Goal: Transaction & Acquisition: Download file/media

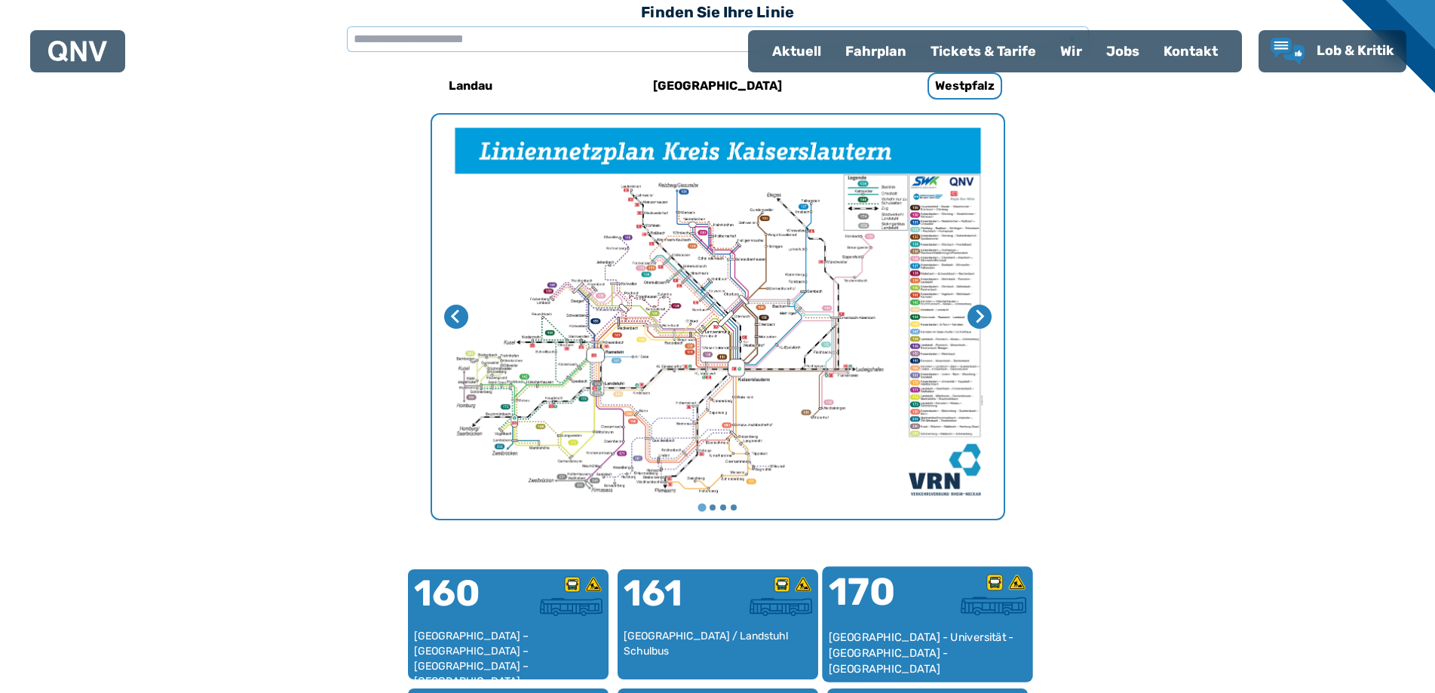
click at [911, 609] on div "170" at bounding box center [877, 601] width 99 height 57
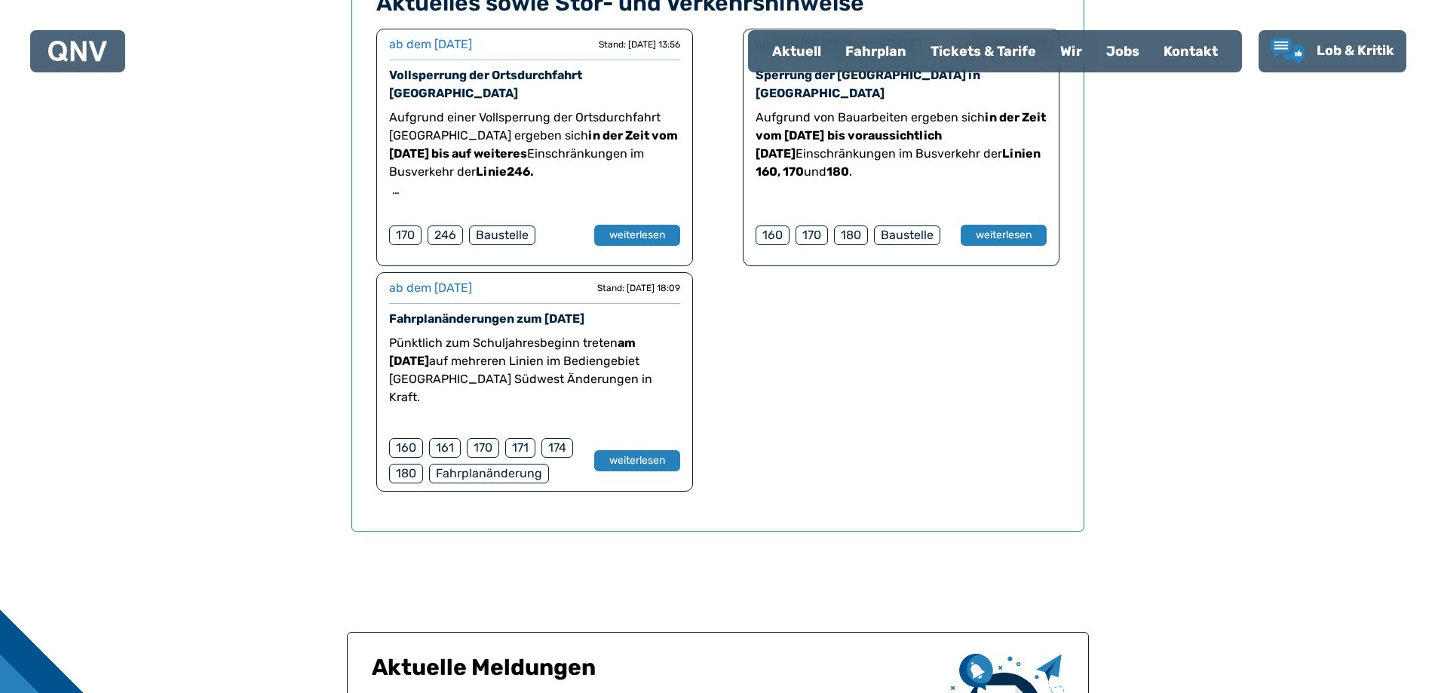
scroll to position [1296, 0]
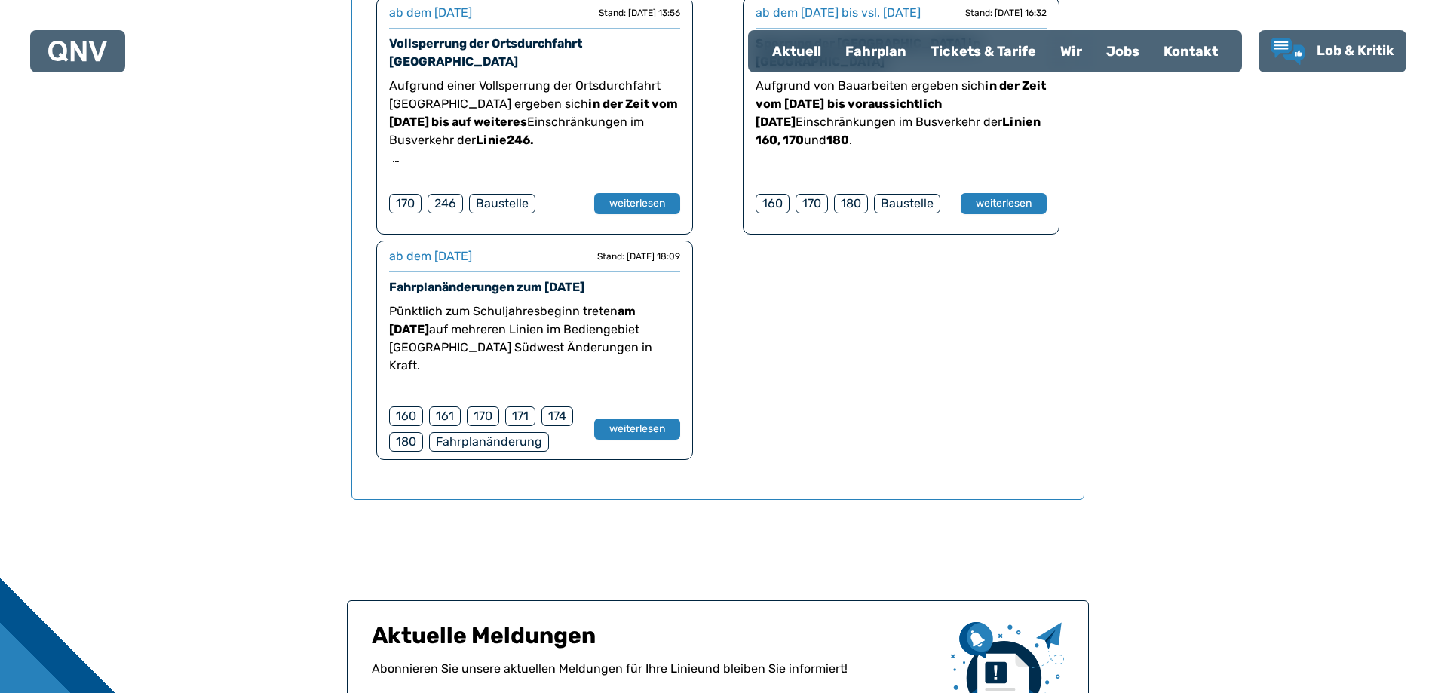
click at [435, 294] on link "Fahrplanänderungen zum [DATE]" at bounding box center [486, 287] width 195 height 14
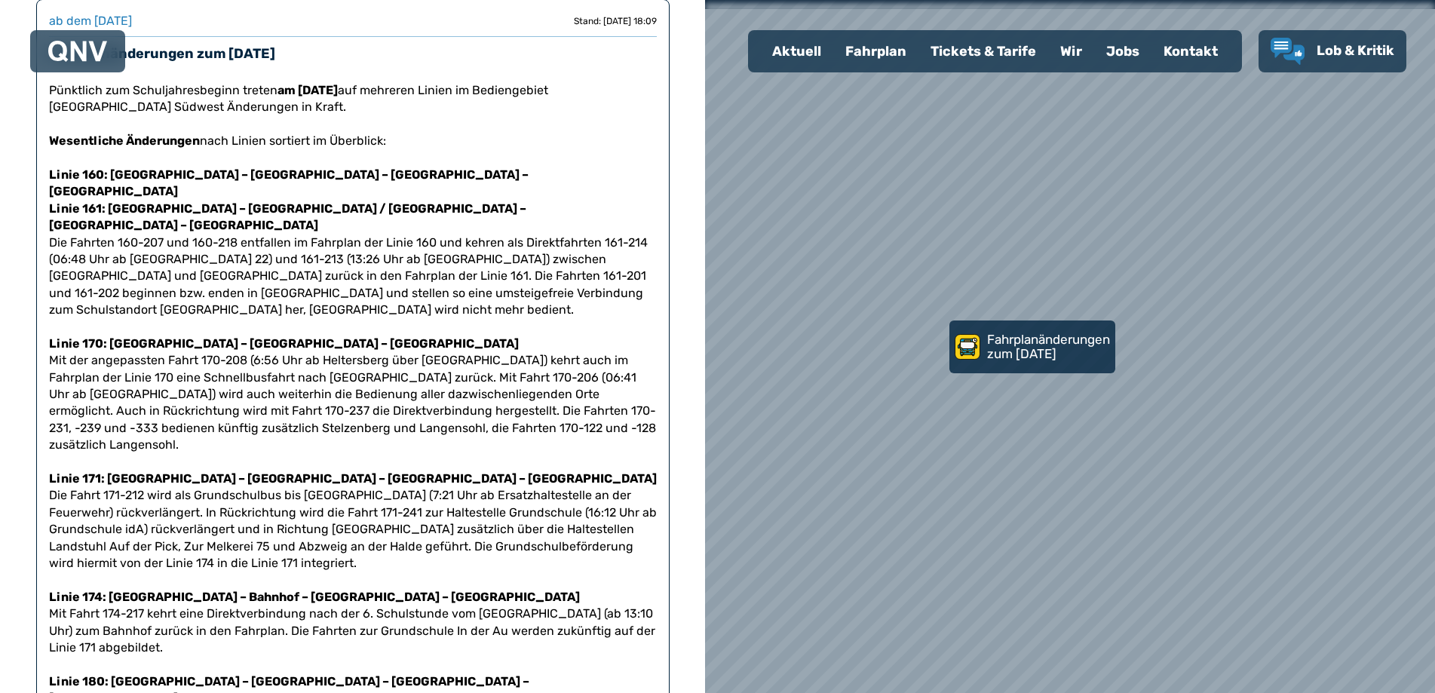
scroll to position [226, 0]
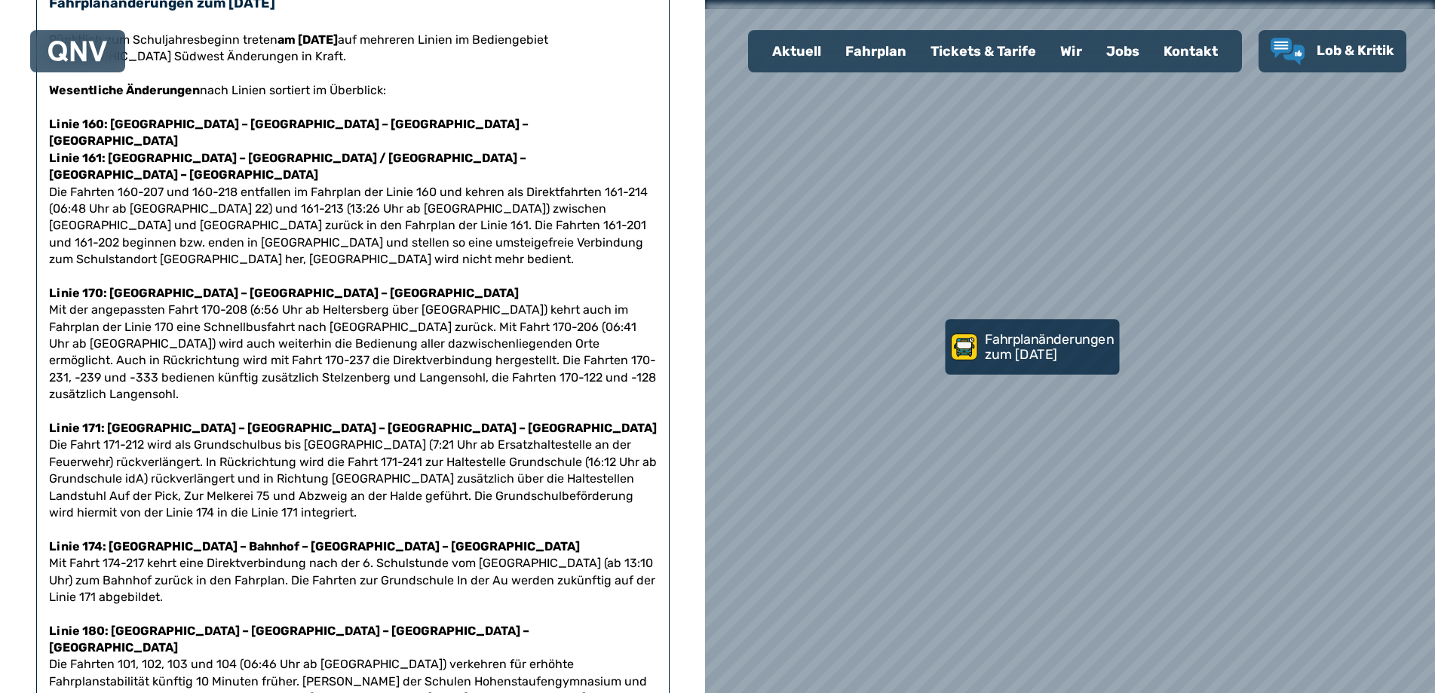
click at [1042, 342] on p "Fahrplanänderungen zum [DATE]" at bounding box center [1050, 346] width 131 height 29
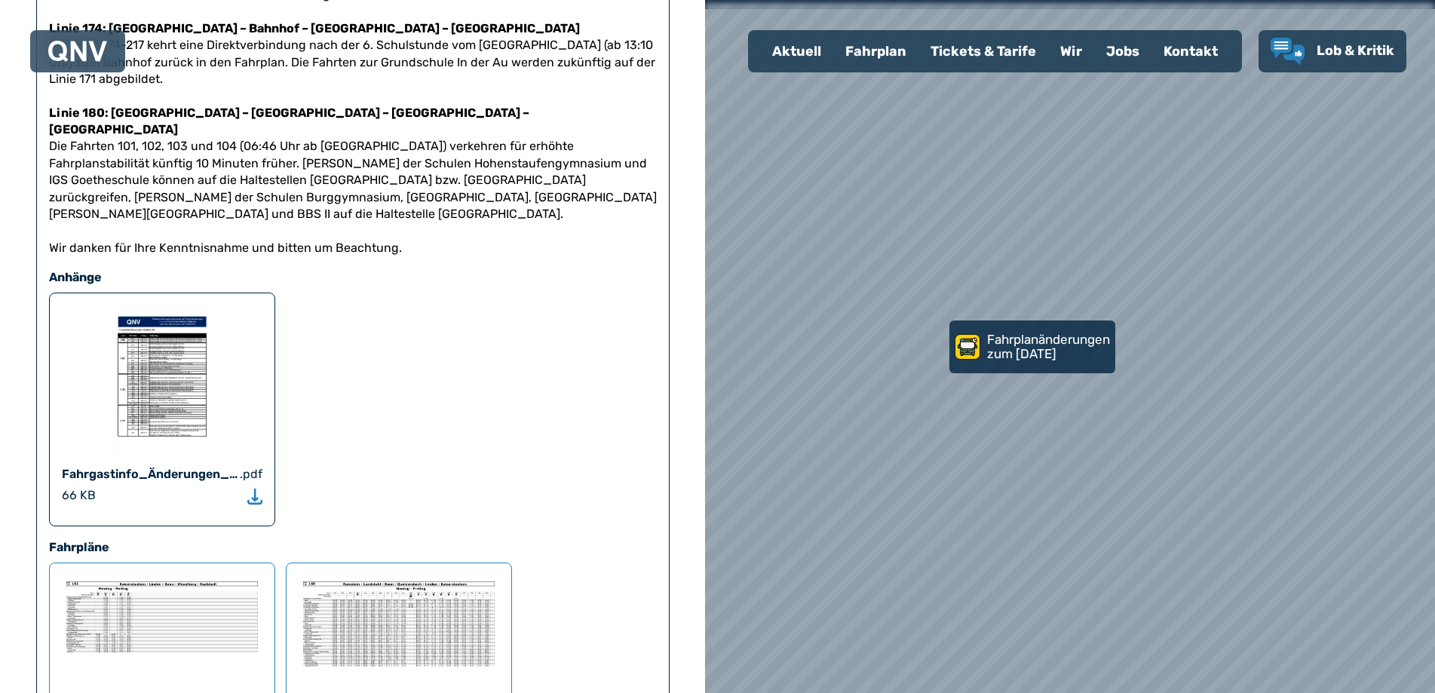
scroll to position [905, 0]
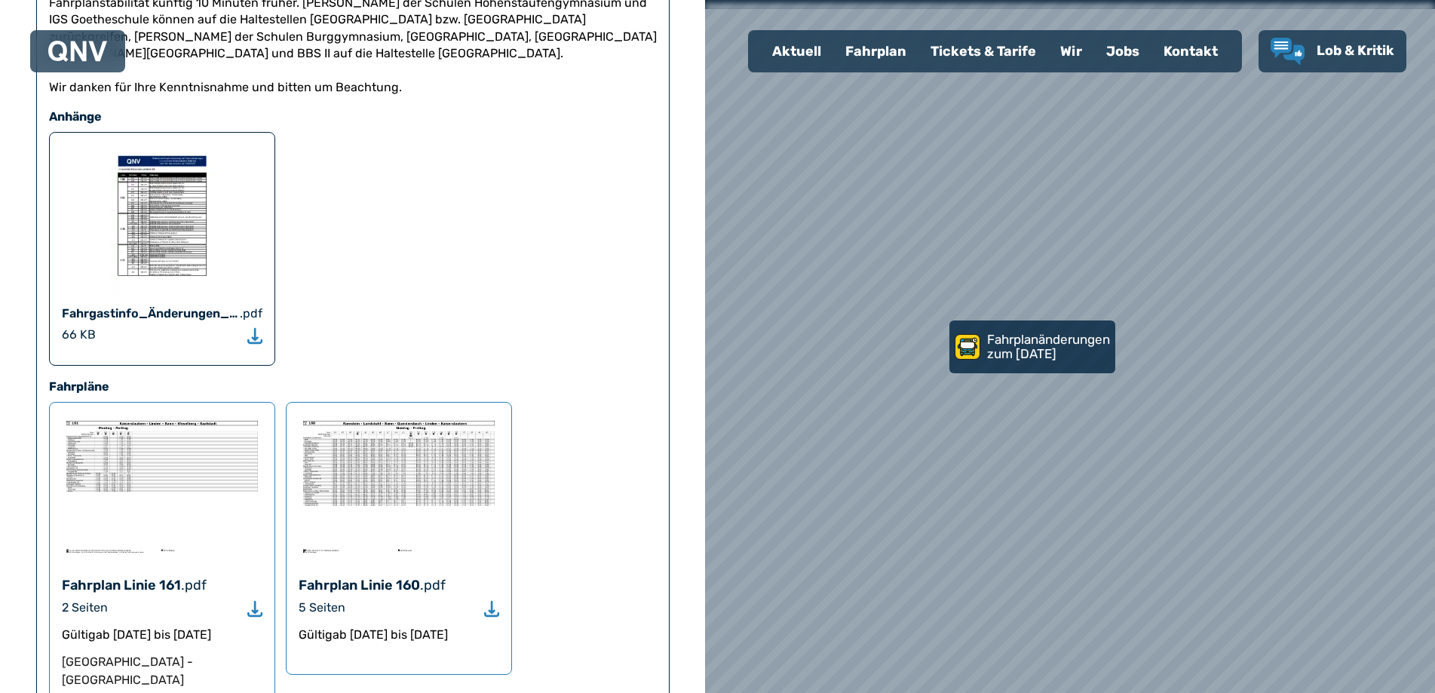
click at [159, 145] on img at bounding box center [162, 220] width 106 height 151
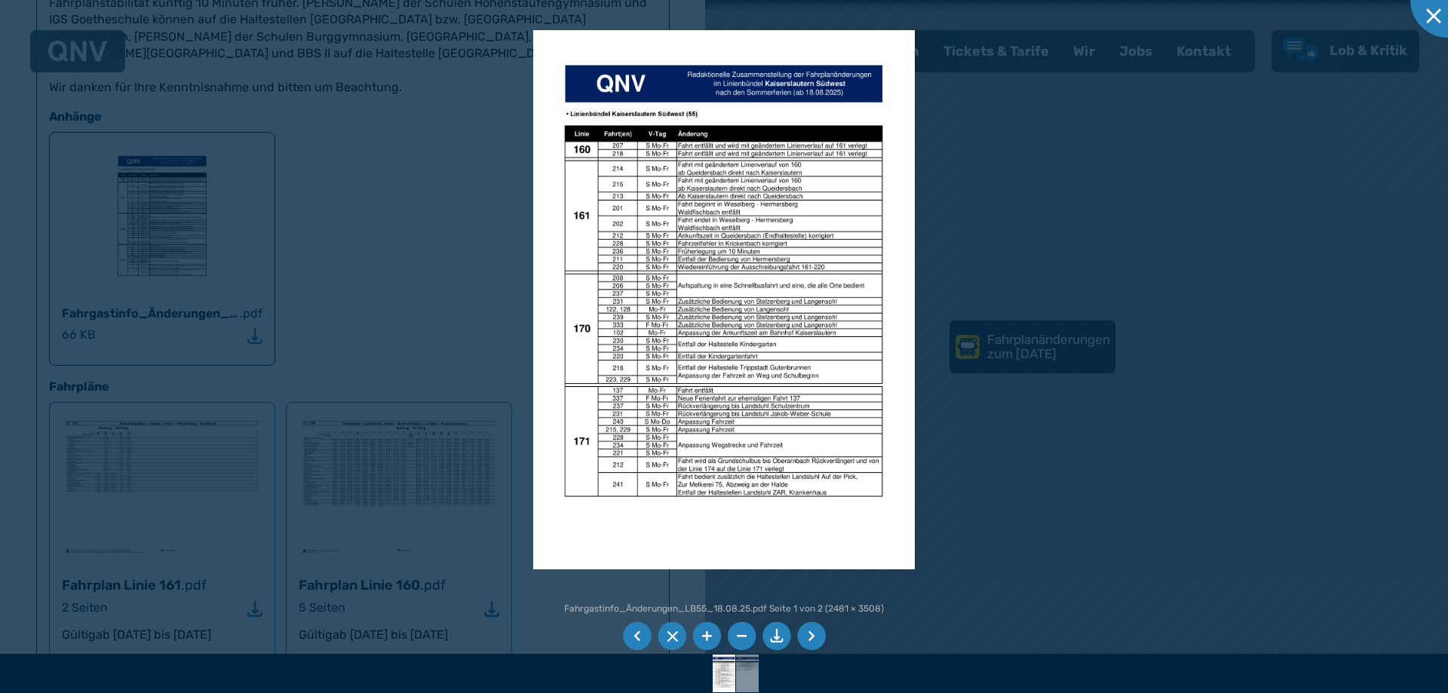
click at [294, 171] on div at bounding box center [724, 346] width 1448 height 693
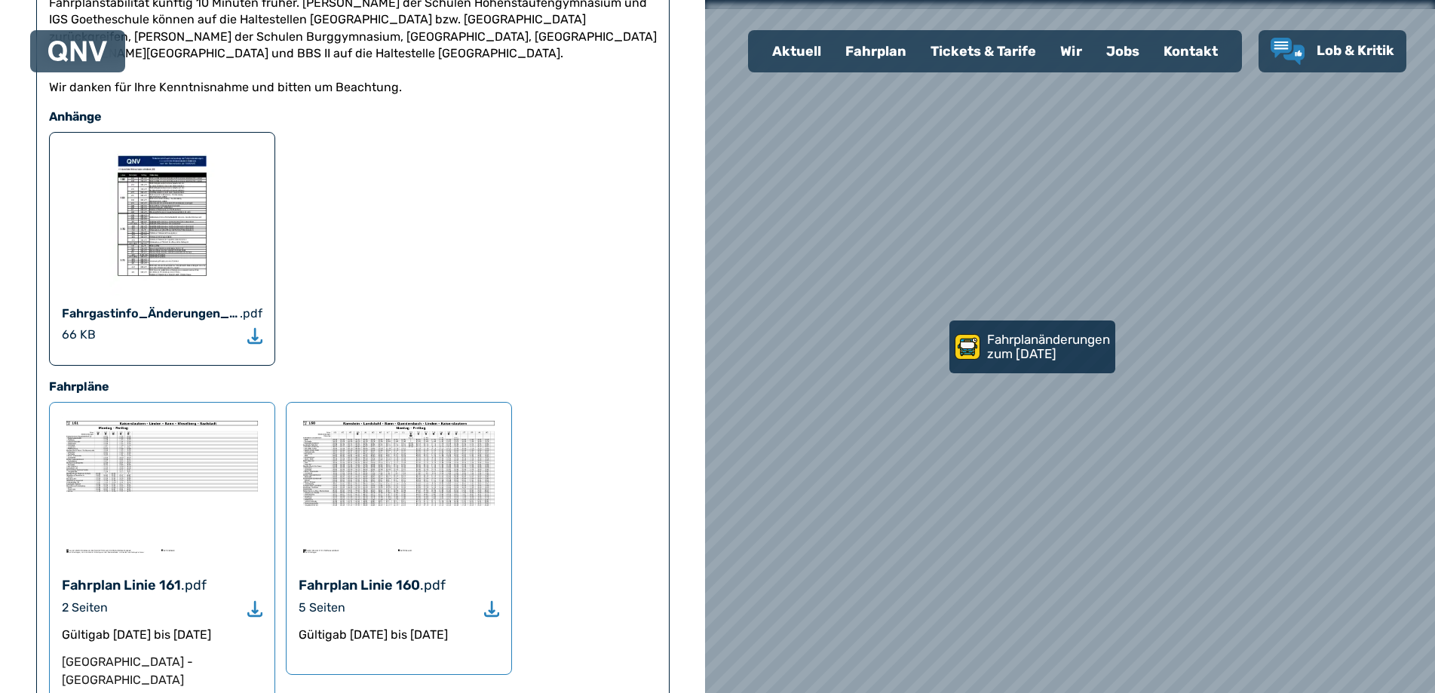
click at [252, 327] on icon "Download" at bounding box center [254, 335] width 15 height 17
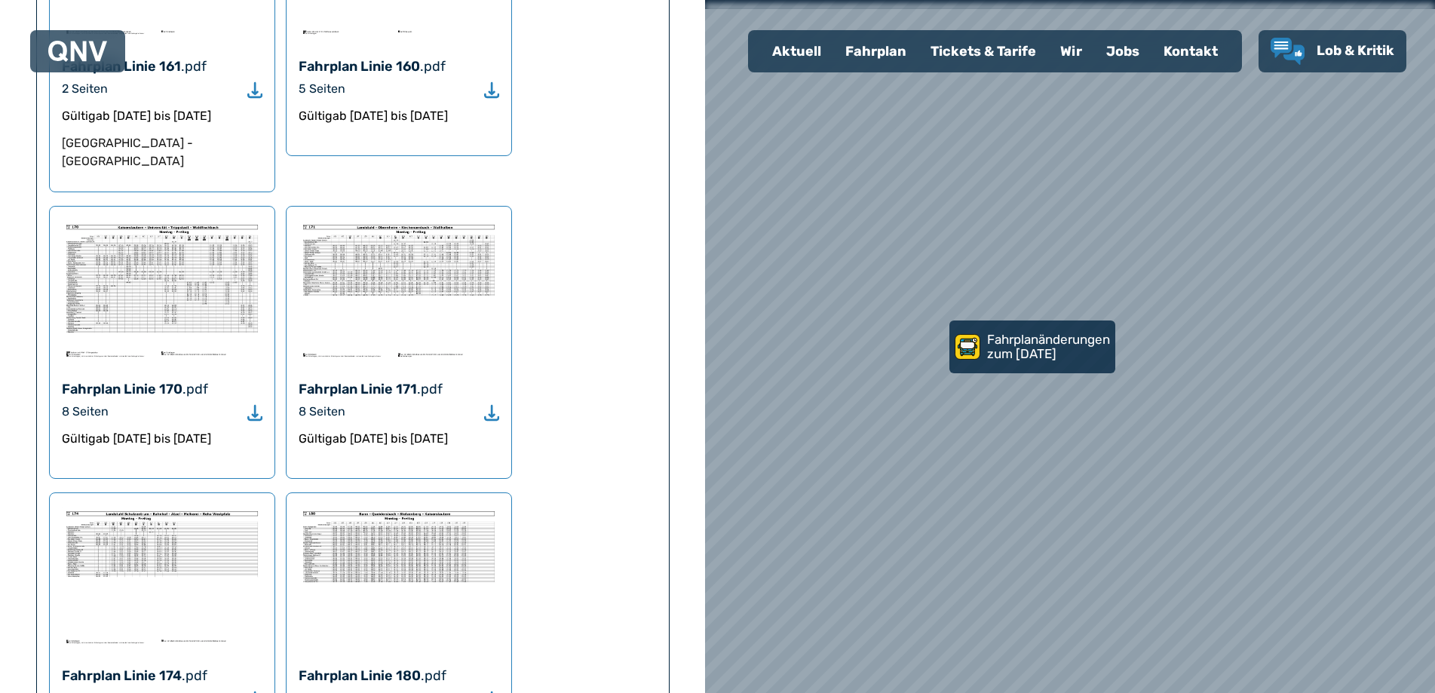
scroll to position [1433, 0]
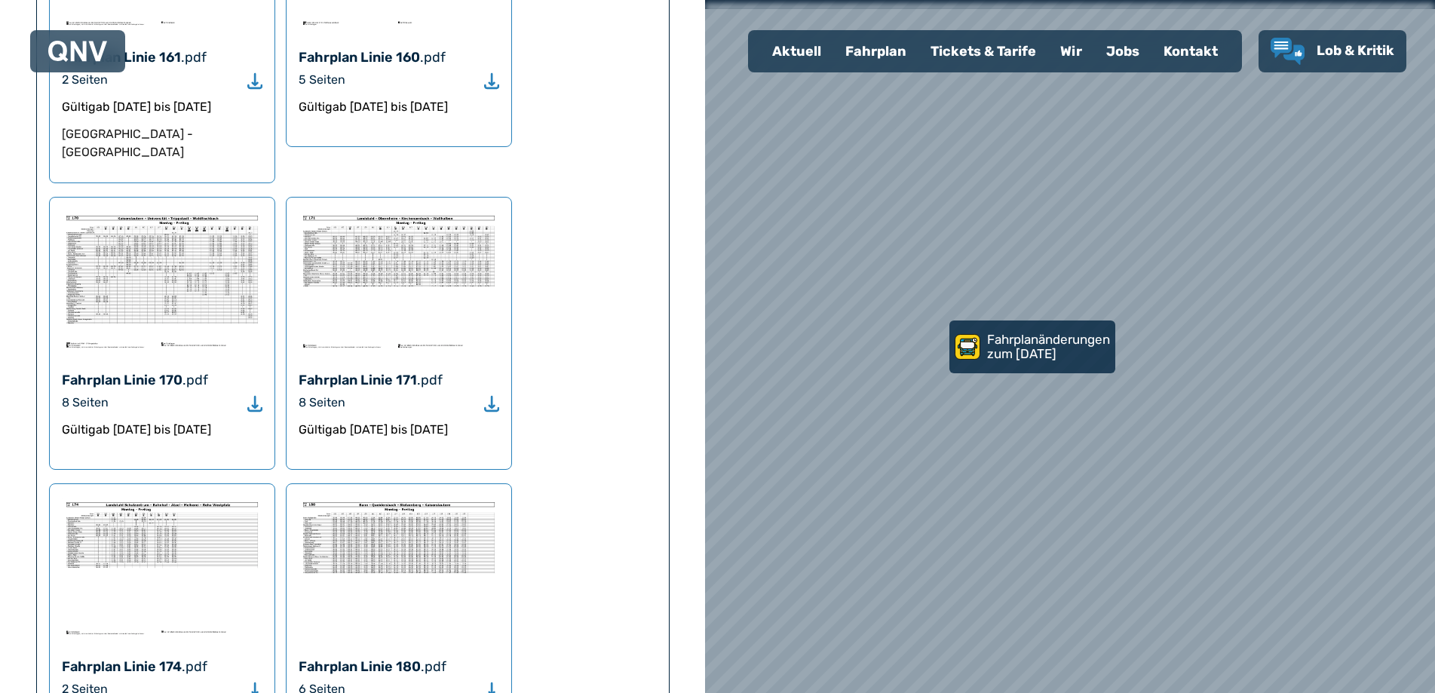
click at [256, 395] on icon "Download" at bounding box center [254, 403] width 15 height 17
